Goal: Information Seeking & Learning: Learn about a topic

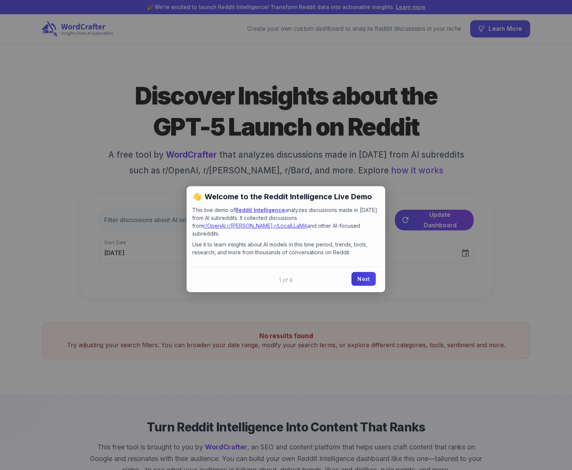
click at [363, 272] on link "Next" at bounding box center [363, 279] width 24 height 14
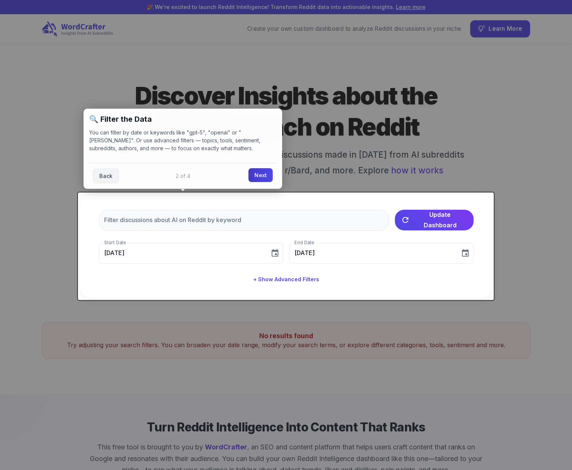
click at [256, 176] on link "Next" at bounding box center [260, 175] width 24 height 14
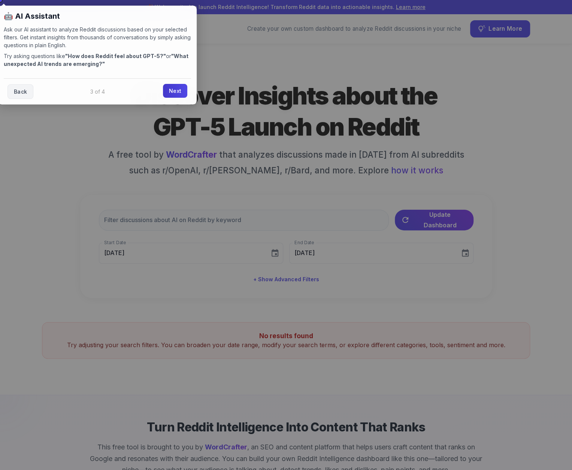
click at [176, 93] on link "Next" at bounding box center [175, 91] width 24 height 14
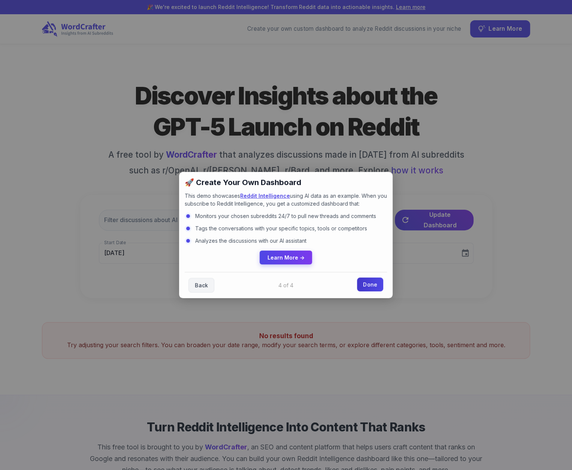
click at [371, 285] on link "Done" at bounding box center [370, 284] width 26 height 14
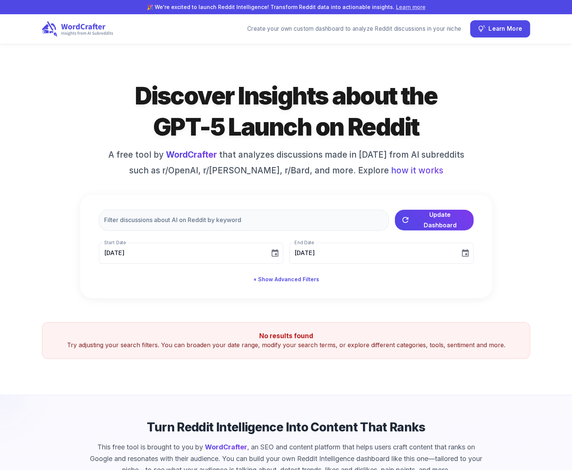
click at [396, 7] on link "Learn more" at bounding box center [411, 7] width 30 height 6
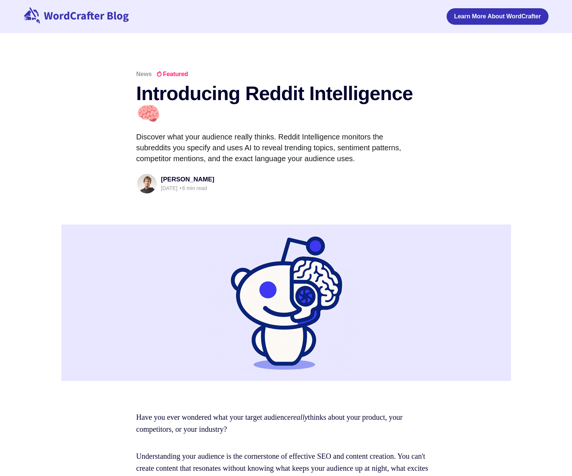
click at [430, 99] on h1 "Introducing Reddit Intelligence 🧠" at bounding box center [286, 103] width 300 height 41
